Goal: Task Accomplishment & Management: Manage account settings

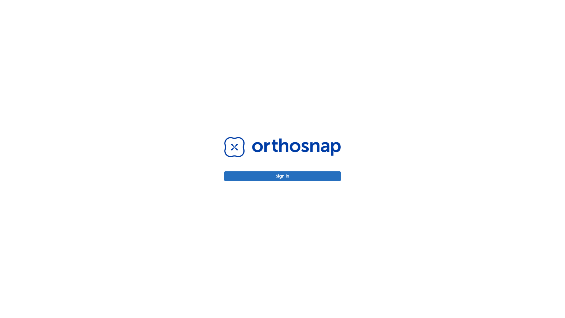
click at [283, 176] on button "Sign in" at bounding box center [282, 176] width 117 height 10
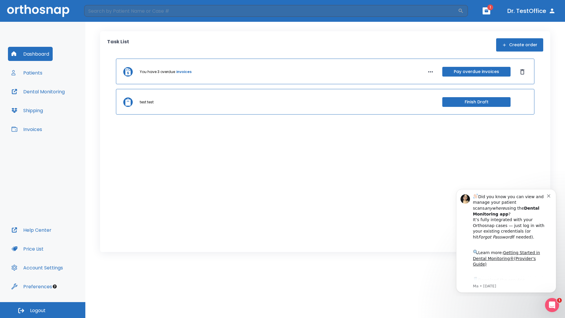
click at [43, 310] on span "Logout" at bounding box center [38, 310] width 16 height 6
